Goal: Transaction & Acquisition: Purchase product/service

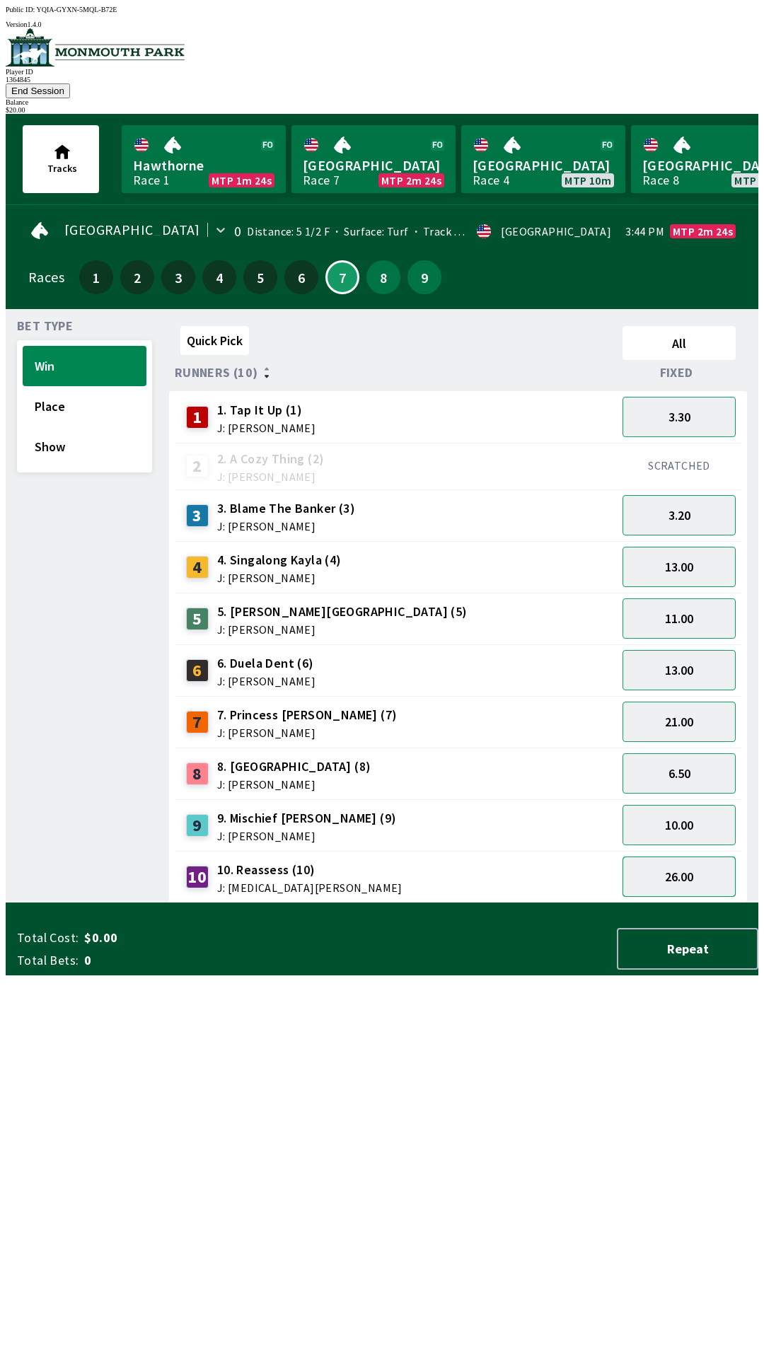
click at [690, 857] on button "26.00" at bounding box center [678, 877] width 113 height 40
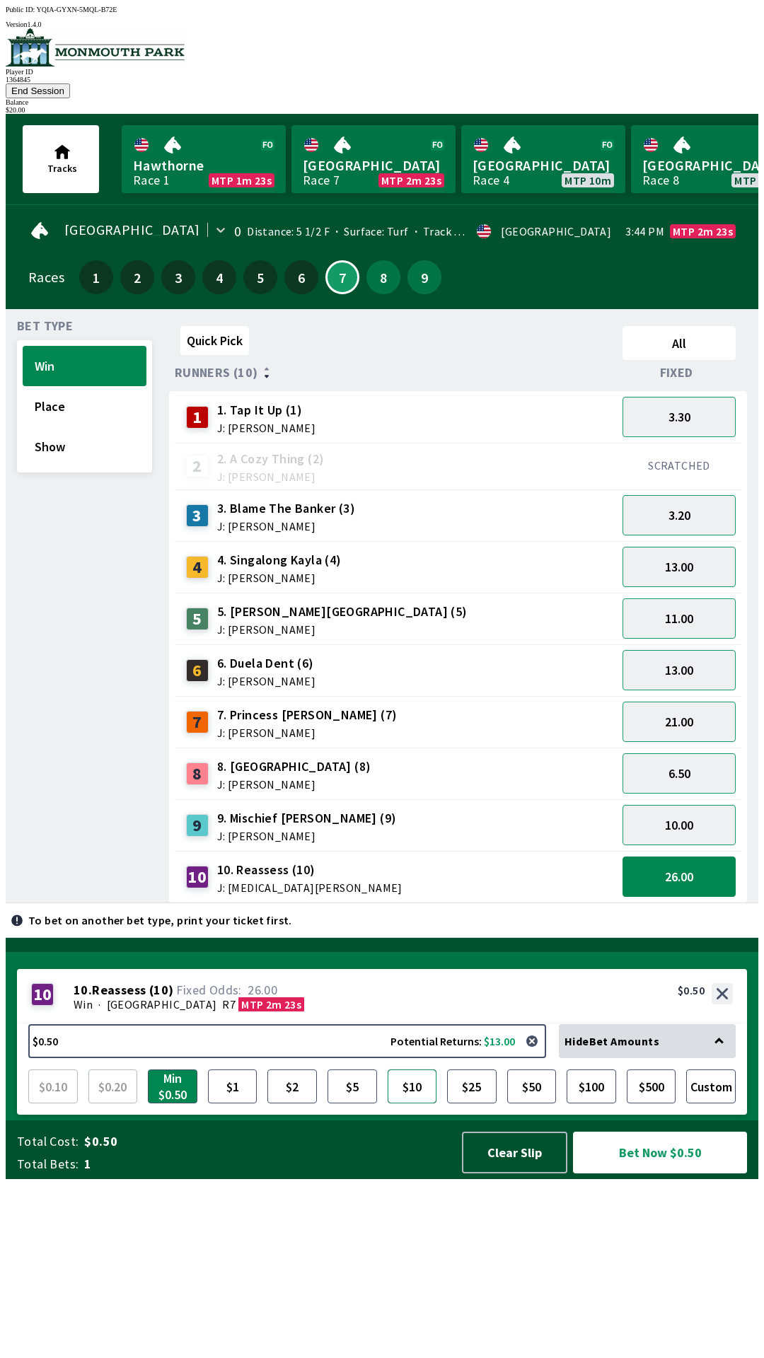
click at [415, 1103] on button "$10" at bounding box center [413, 1087] width 50 height 34
click at [644, 1174] on button "Bet Now $10.00" at bounding box center [660, 1153] width 174 height 42
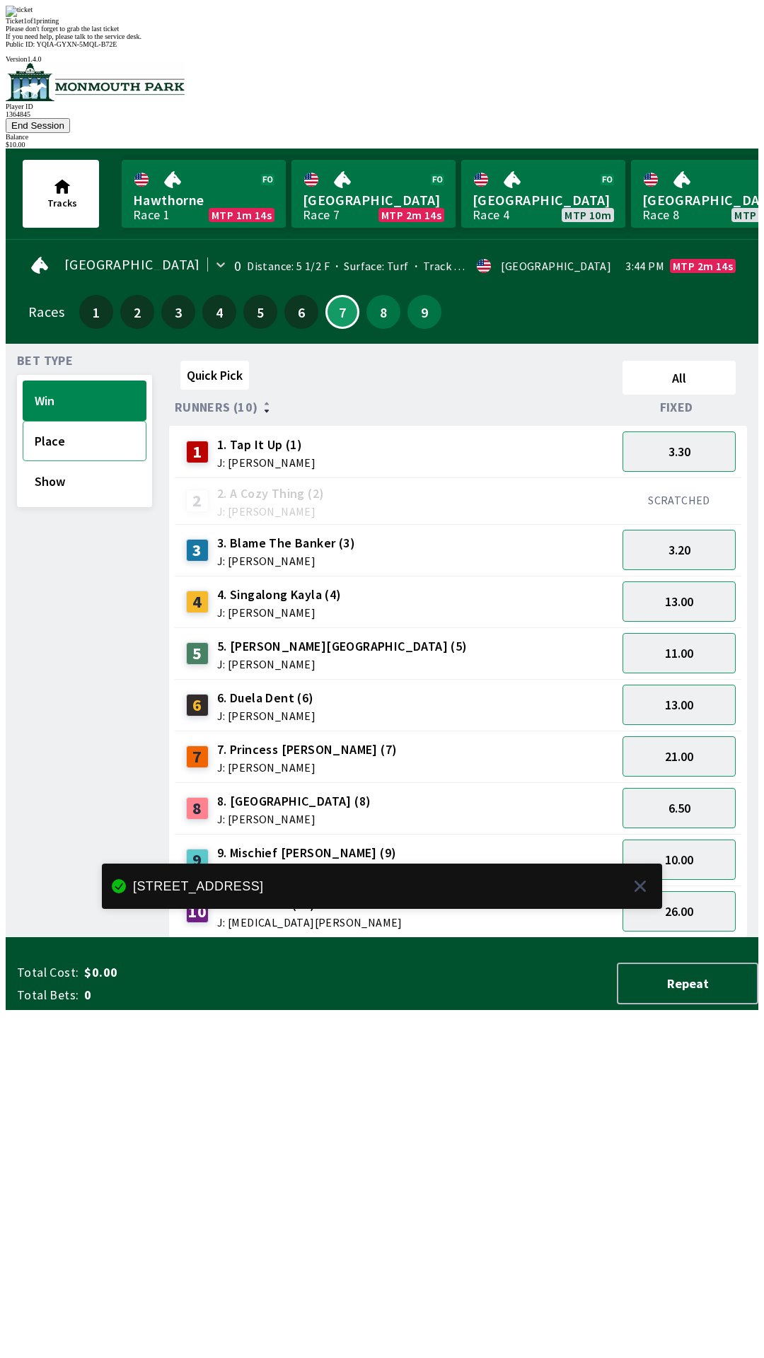
click at [57, 421] on button "Place" at bounding box center [85, 441] width 124 height 40
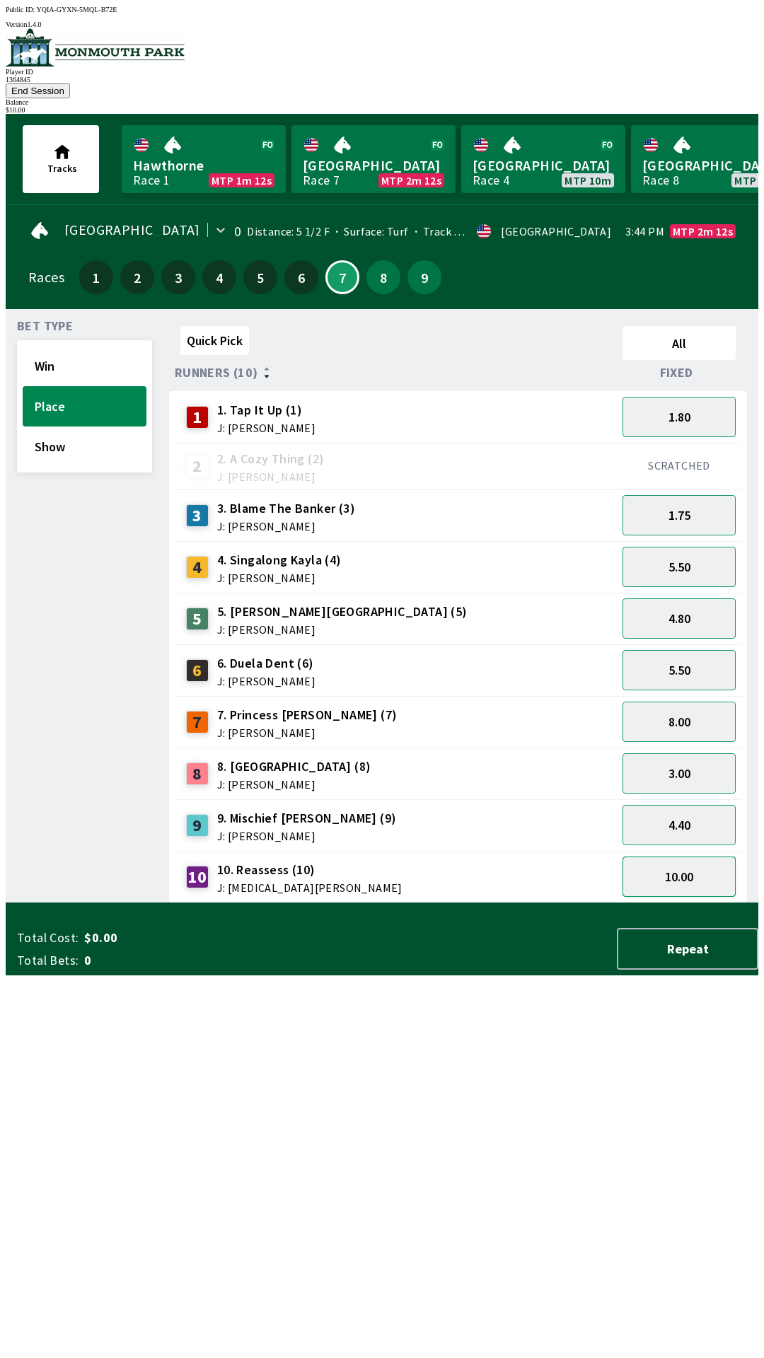
click at [687, 863] on button "10.00" at bounding box center [678, 877] width 113 height 40
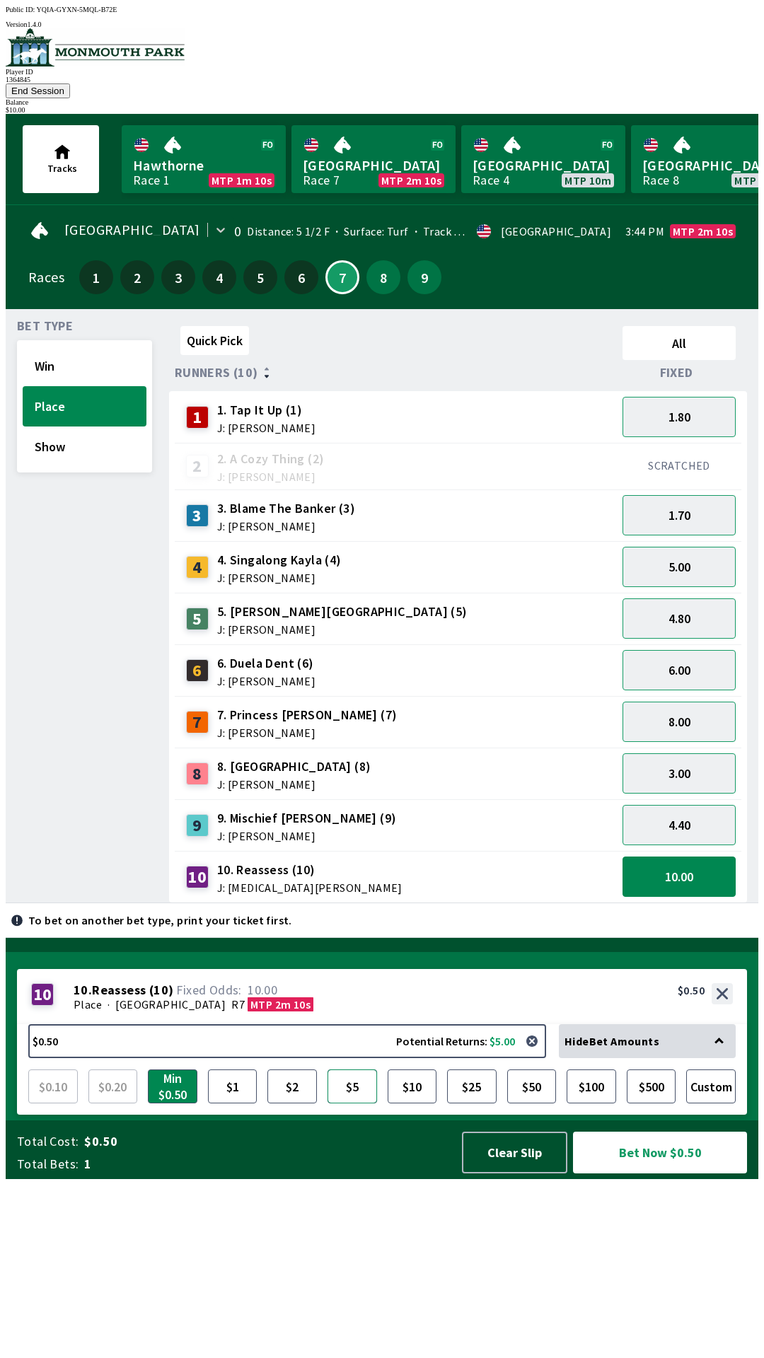
click at [357, 1103] on button "$5" at bounding box center [353, 1087] width 50 height 34
click at [676, 1174] on button "Bet Now $5.00" at bounding box center [660, 1153] width 174 height 42
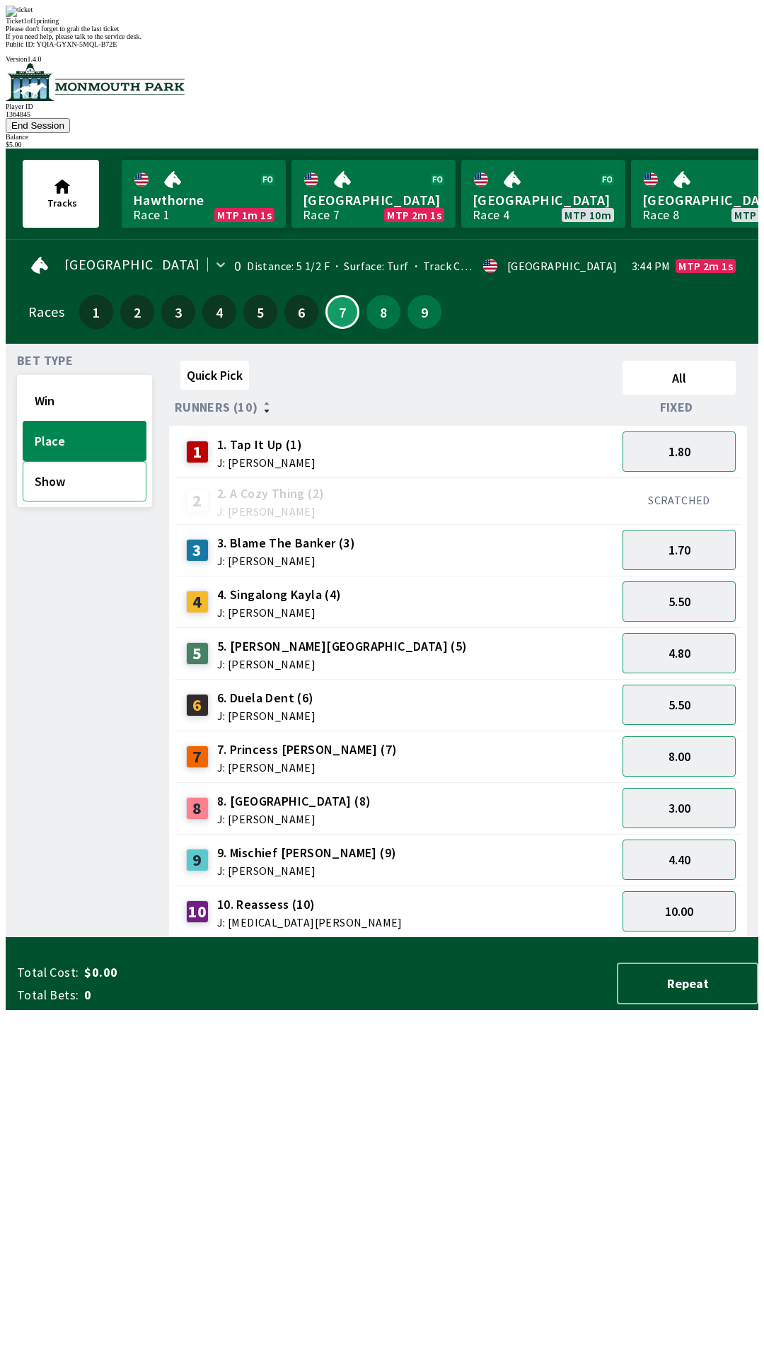
click at [62, 461] on button "Show" at bounding box center [85, 481] width 124 height 40
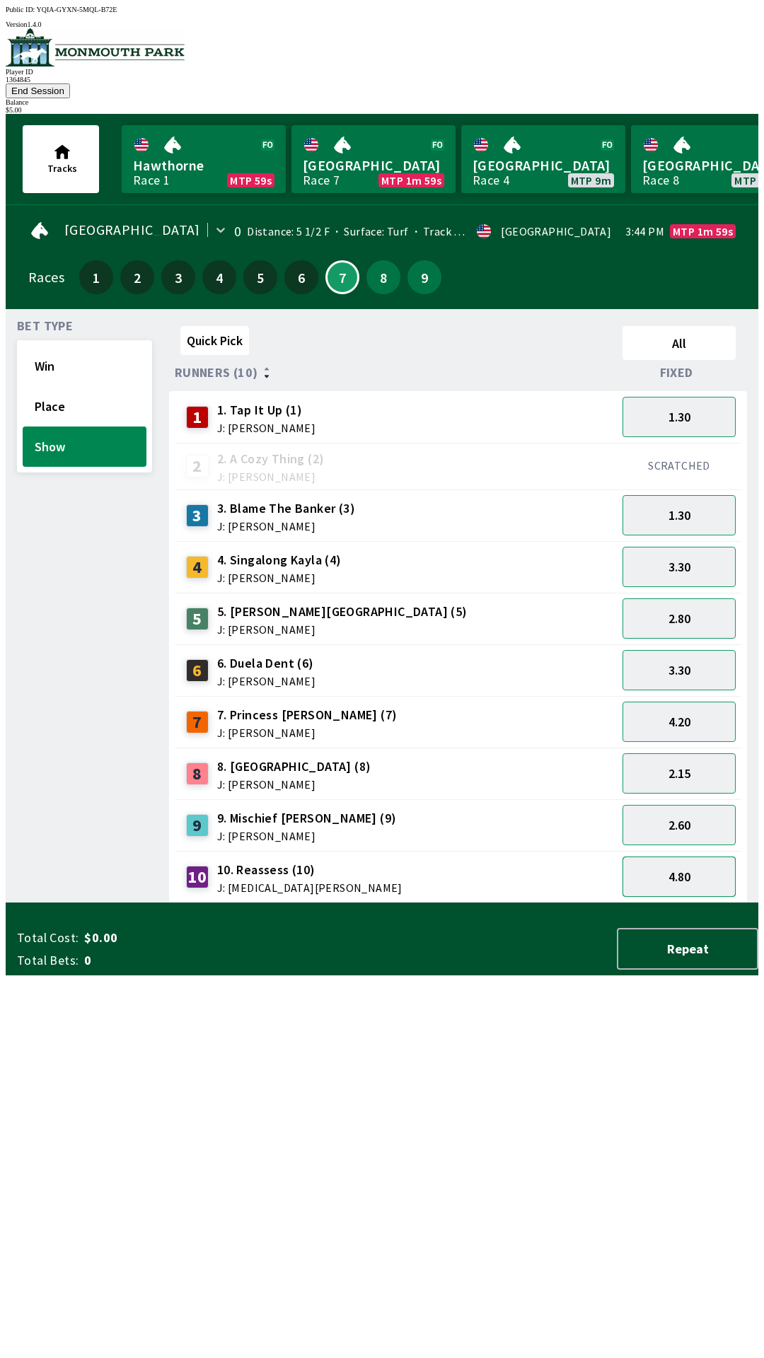
click at [700, 858] on button "4.80" at bounding box center [678, 877] width 113 height 40
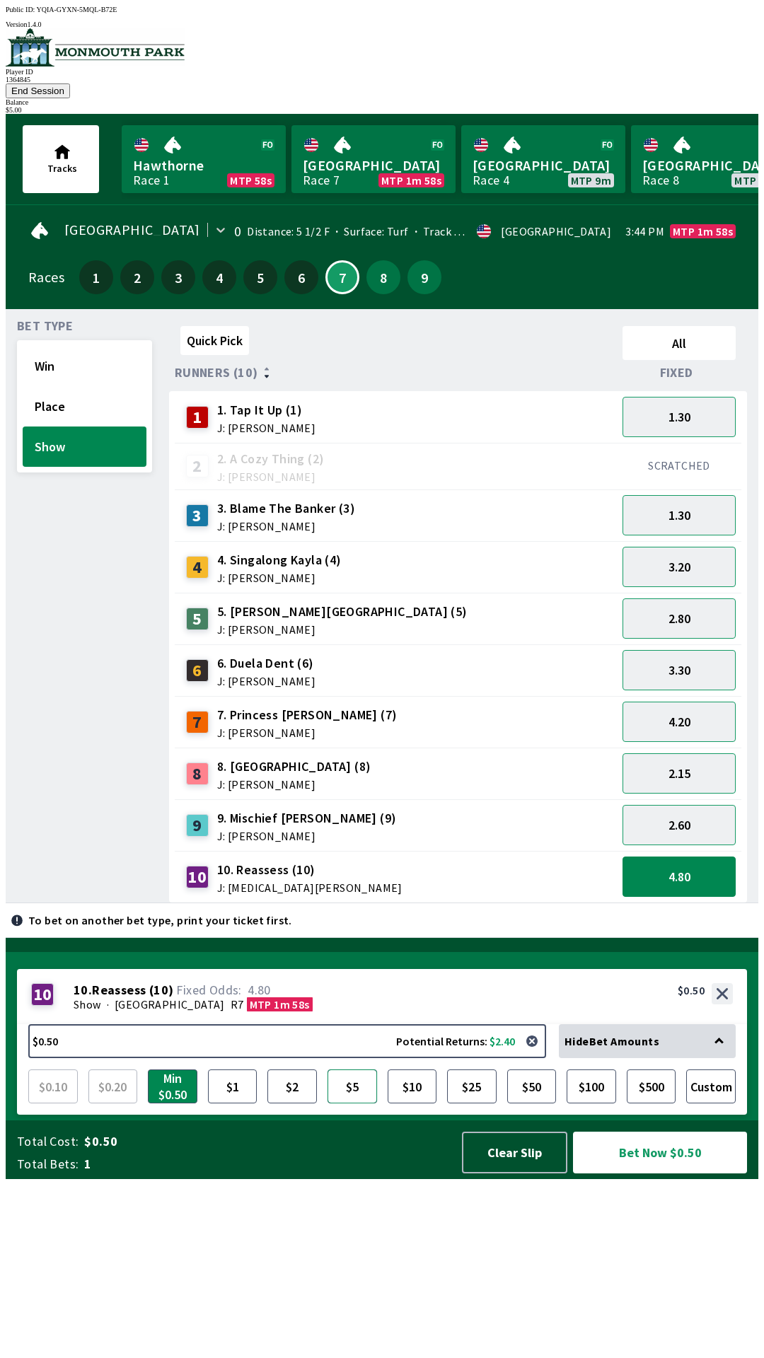
click at [357, 1103] on button "$5" at bounding box center [353, 1087] width 50 height 34
click at [672, 1174] on button "Bet Now $5.00" at bounding box center [660, 1153] width 174 height 42
